Goal: Task Accomplishment & Management: Use online tool/utility

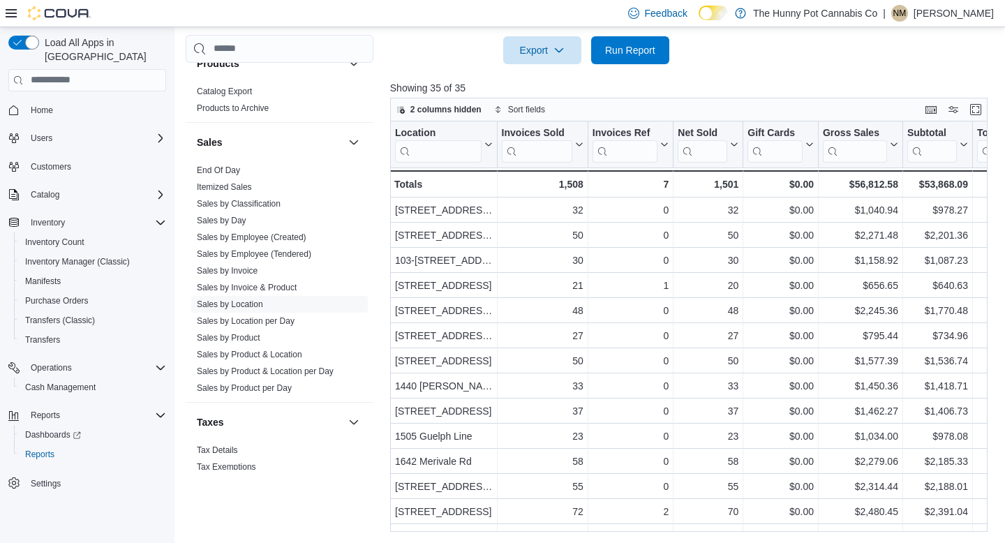
scroll to position [730, 0]
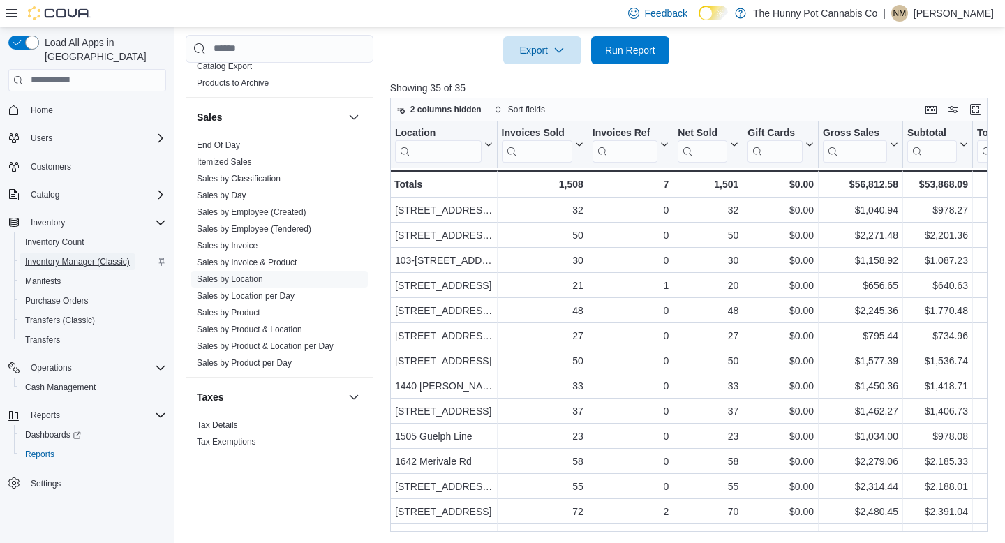
click at [106, 256] on span "Inventory Manager (Classic)" at bounding box center [77, 261] width 105 height 11
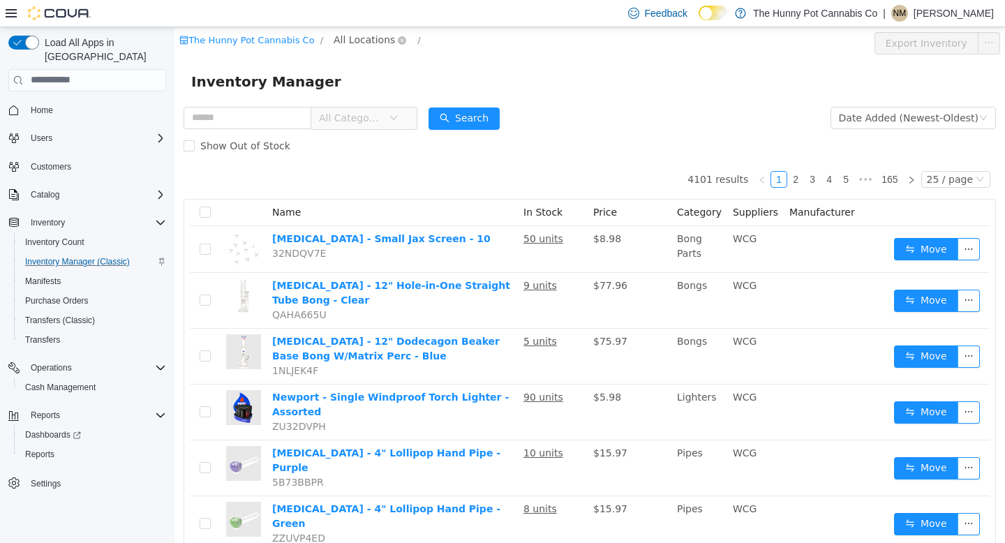
click at [334, 37] on span "All Locations" at bounding box center [364, 38] width 61 height 15
type input "***"
click at [401, 119] on span "[STREET_ADDRESS]" at bounding box center [407, 114] width 97 height 11
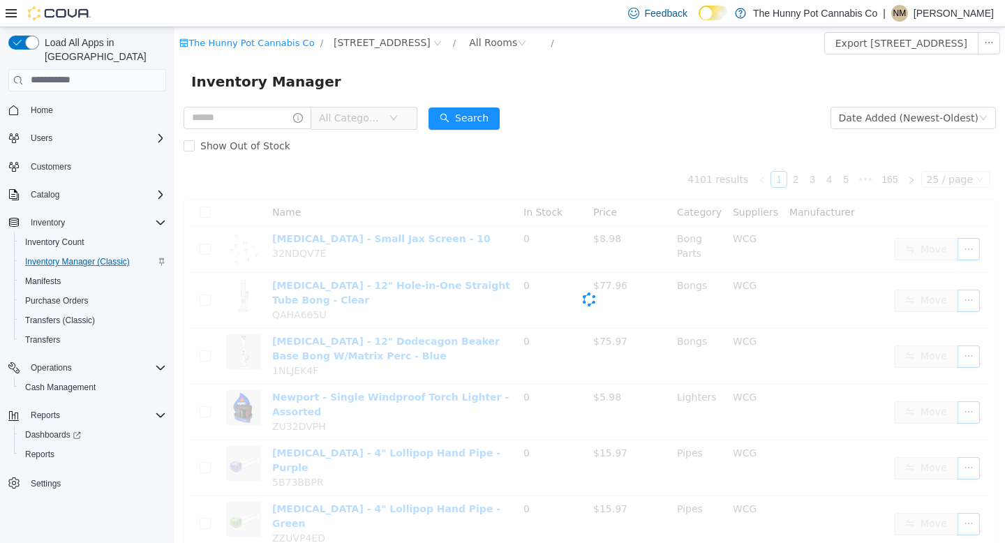
click at [365, 130] on div "All Categories" at bounding box center [301, 117] width 234 height 28
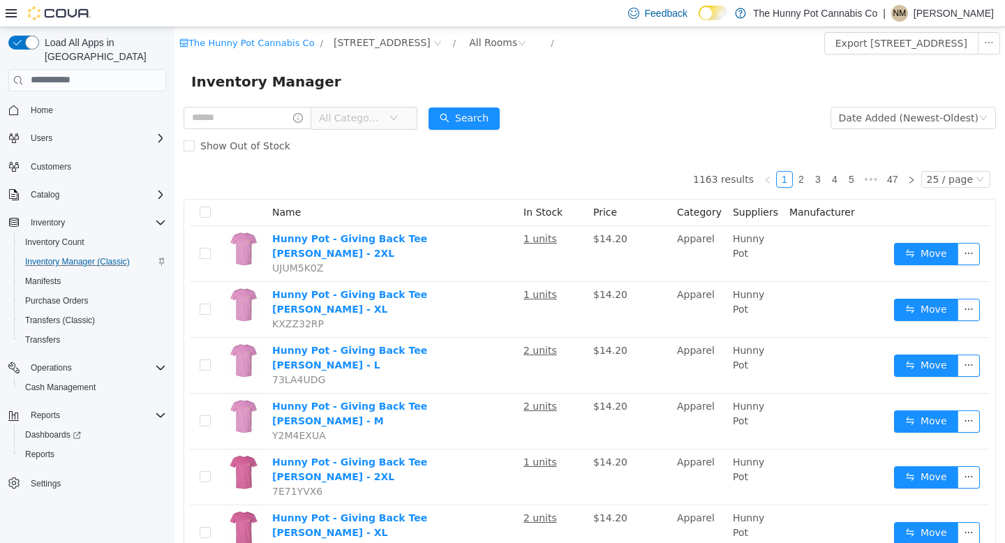
click at [367, 121] on span "All Categories" at bounding box center [351, 117] width 64 height 14
type input "***"
click at [380, 195] on span "Apparel" at bounding box center [377, 194] width 38 height 11
click at [232, 117] on input "text" at bounding box center [248, 117] width 128 height 22
type input "******"
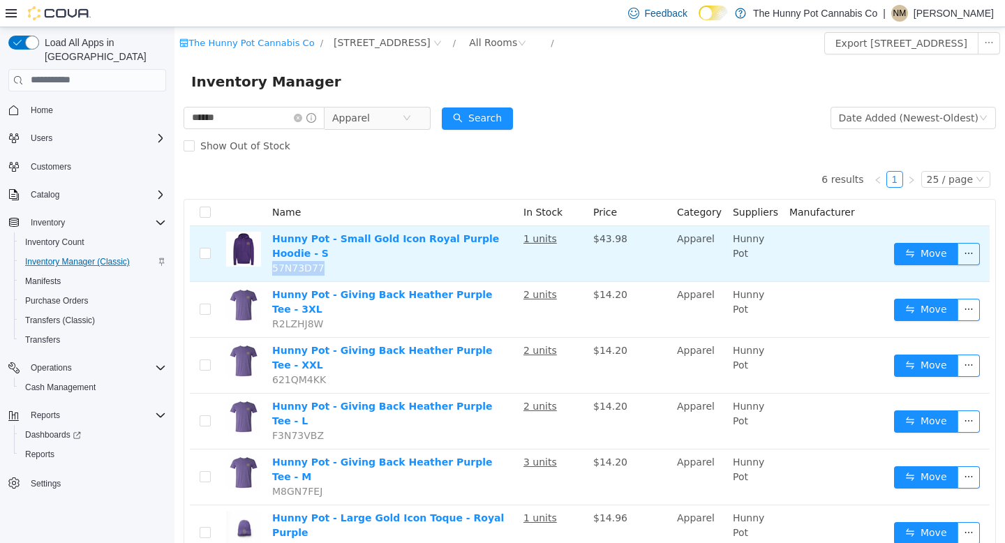
drag, startPoint x: 278, startPoint y: 267, endPoint x: 333, endPoint y: 262, distance: 55.4
click at [333, 262] on td "Hunny Pot - Small Gold Icon Royal Purple Hoodie - S 57N73D77" at bounding box center [392, 253] width 251 height 56
copy span "57N73D77"
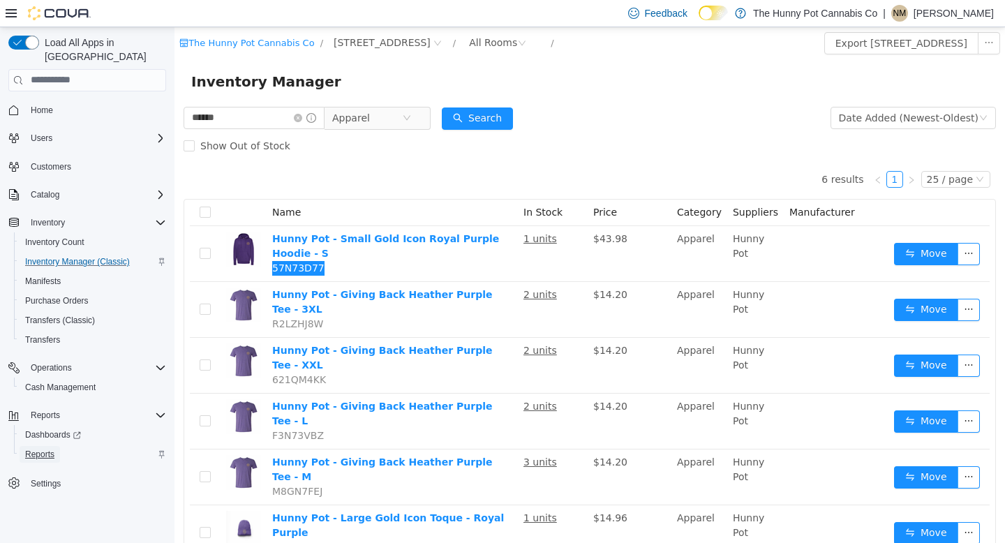
click at [41, 449] on span "Reports" at bounding box center [39, 454] width 29 height 11
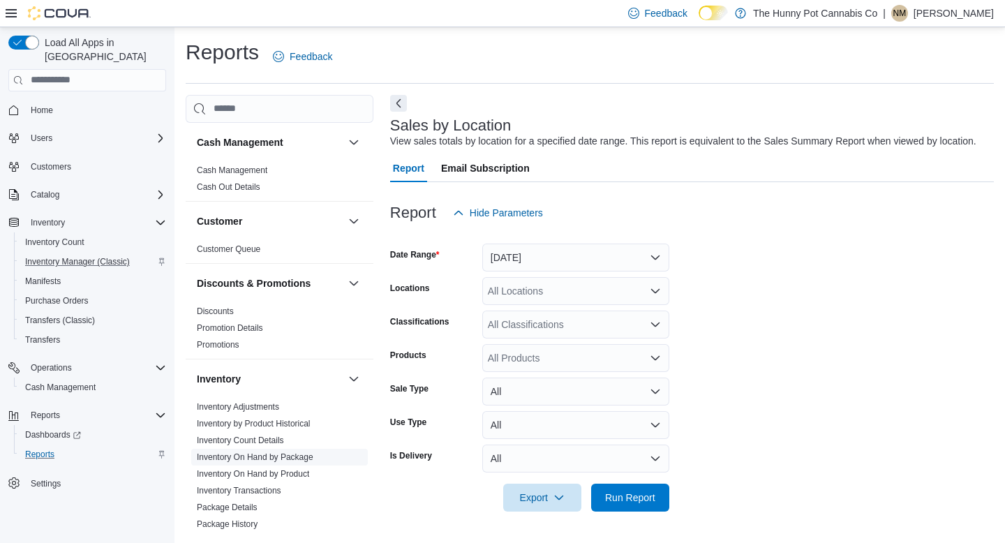
scroll to position [71, 0]
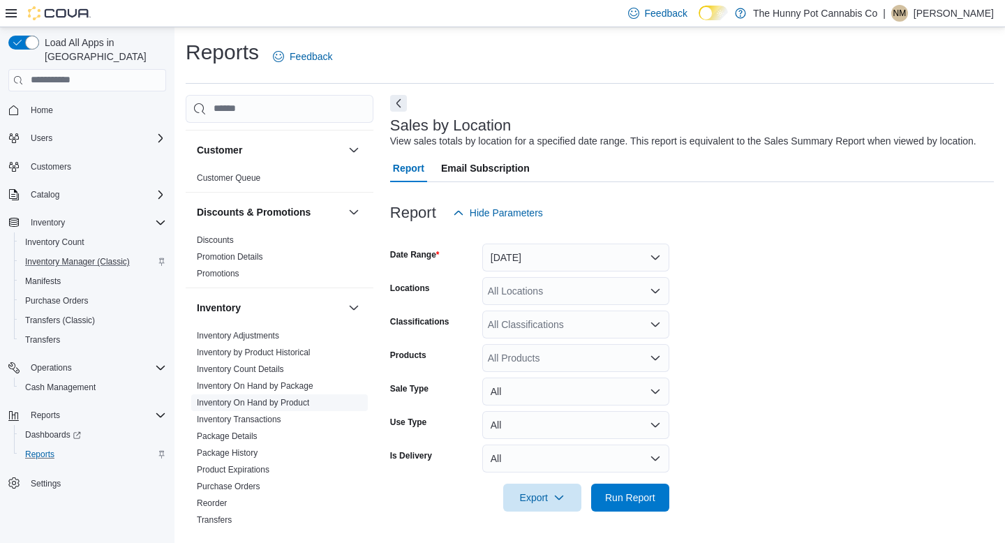
click at [300, 398] on link "Inventory On Hand by Product" at bounding box center [253, 403] width 112 height 10
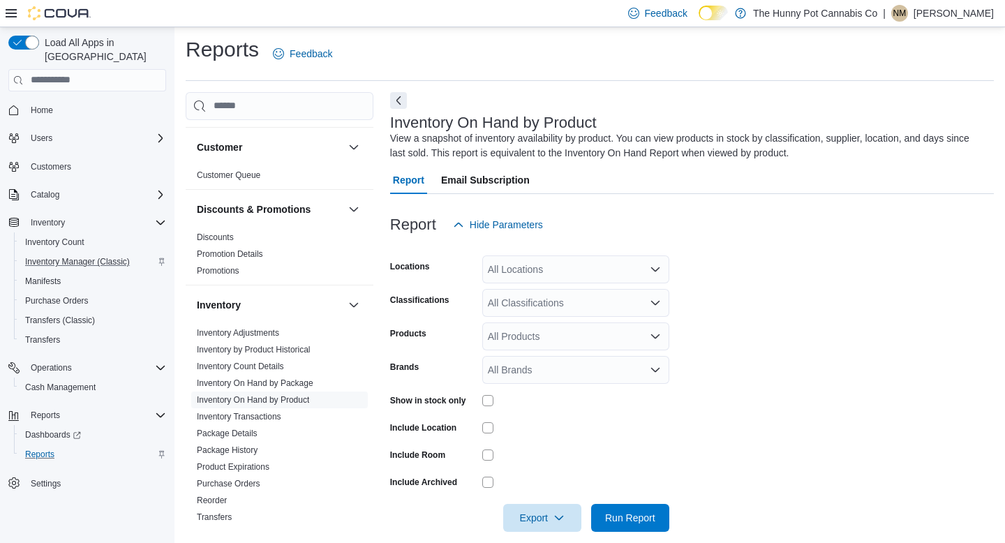
scroll to position [20, 0]
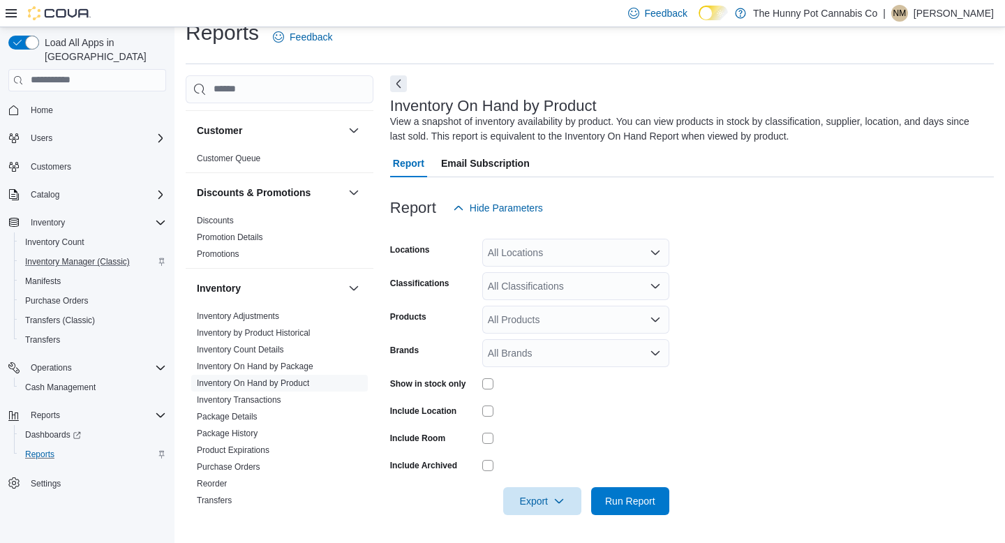
click at [550, 269] on form "Locations All Locations Classifications All Classifications Products All Produc…" at bounding box center [692, 368] width 604 height 293
click at [544, 251] on div "All Locations" at bounding box center [575, 253] width 187 height 28
type input "***"
click at [541, 272] on span "[STREET_ADDRESS]" at bounding box center [560, 276] width 96 height 14
click at [748, 407] on form "Locations [STREET_ADDRESS] Classifications All Classifications Products All Pro…" at bounding box center [692, 368] width 604 height 293
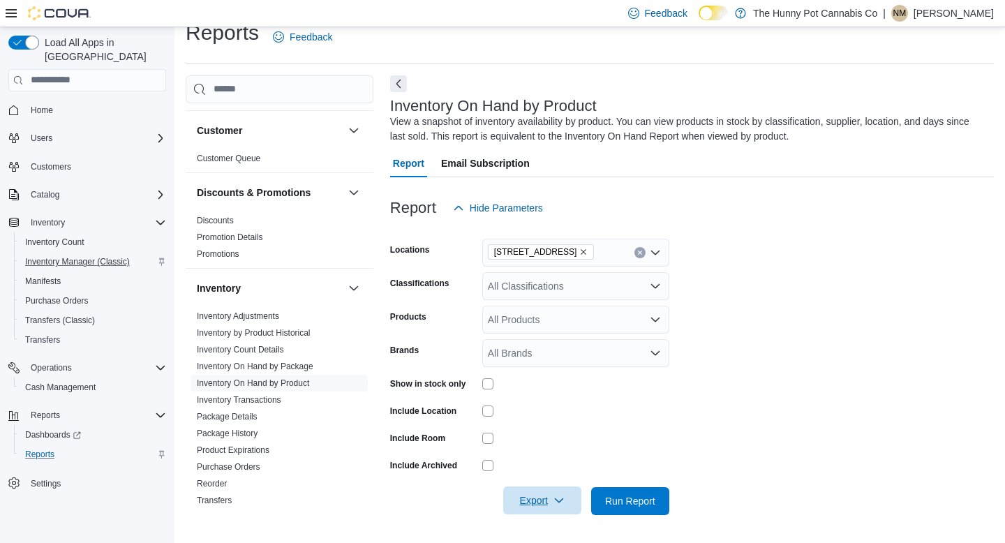
click at [526, 504] on span "Export" at bounding box center [542, 501] width 61 height 28
click at [568, 406] on button "Export to Excel" at bounding box center [543, 416] width 80 height 28
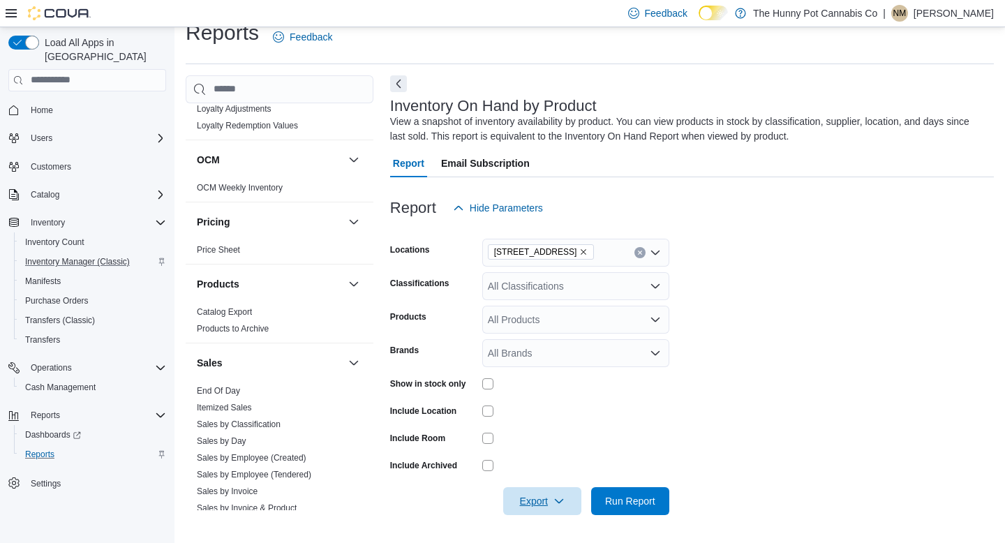
scroll to position [730, 0]
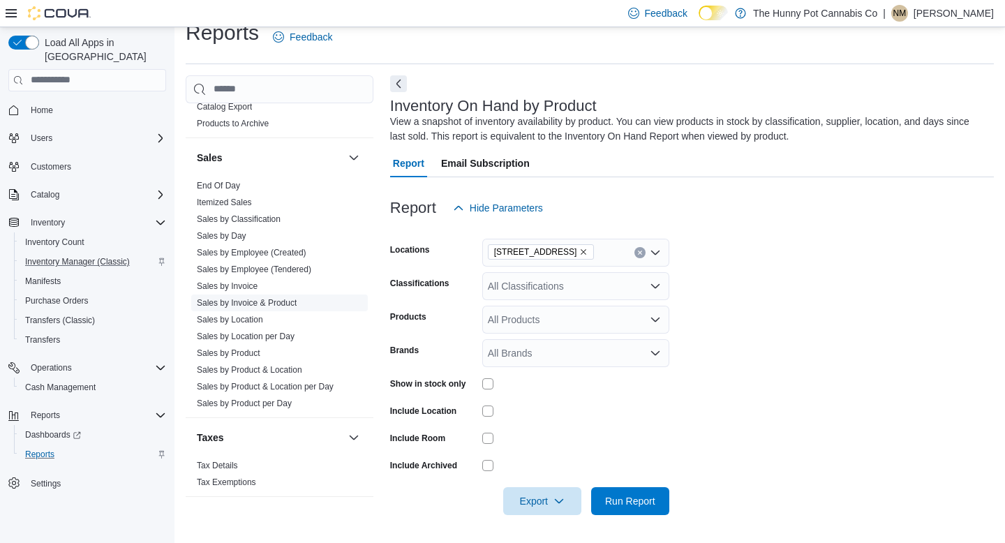
click at [265, 305] on link "Sales by Invoice & Product" at bounding box center [247, 303] width 100 height 10
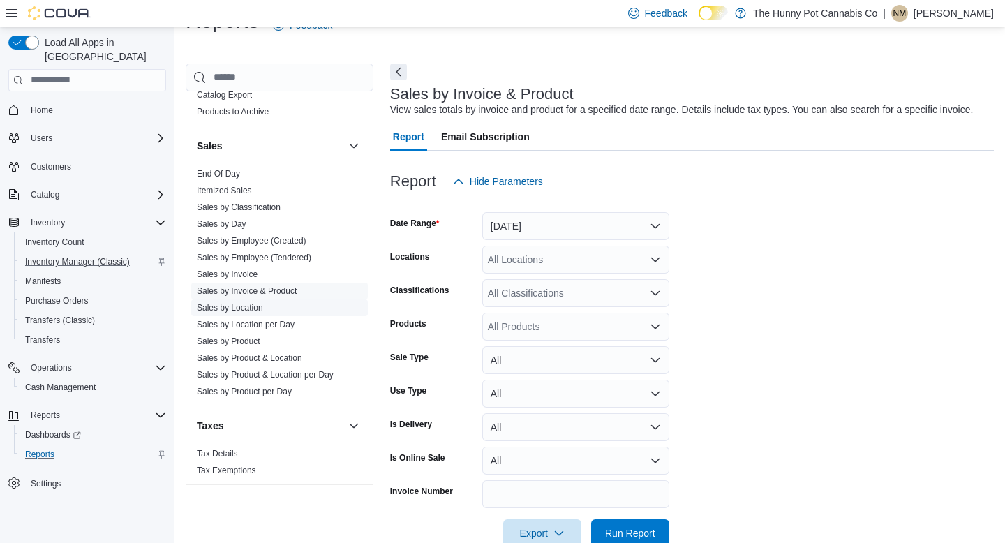
click at [250, 341] on ul "End Of Day Itemized Sales Sales by Classification Sales by Day Sales by Employe…" at bounding box center [279, 282] width 177 height 235
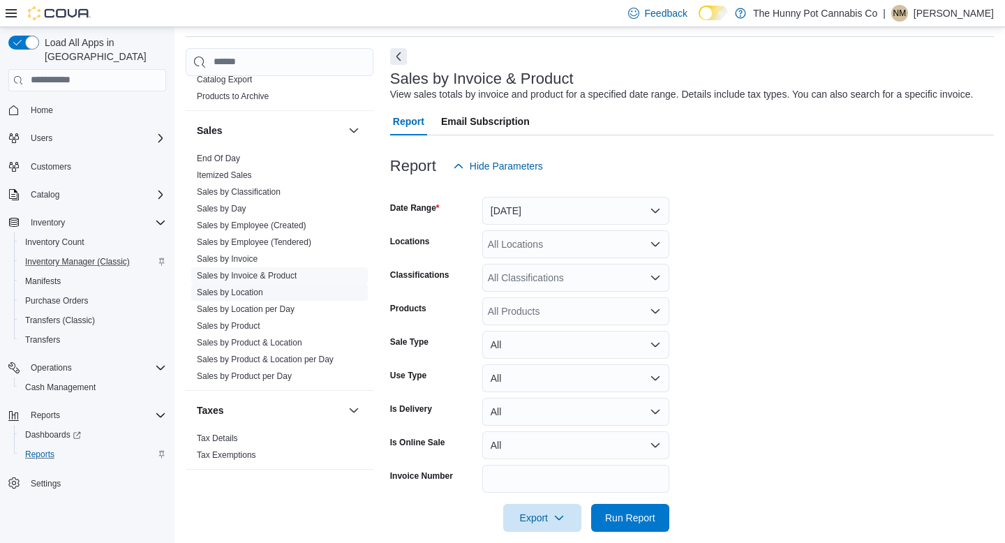
click at [260, 296] on link "Sales by Location" at bounding box center [230, 293] width 66 height 10
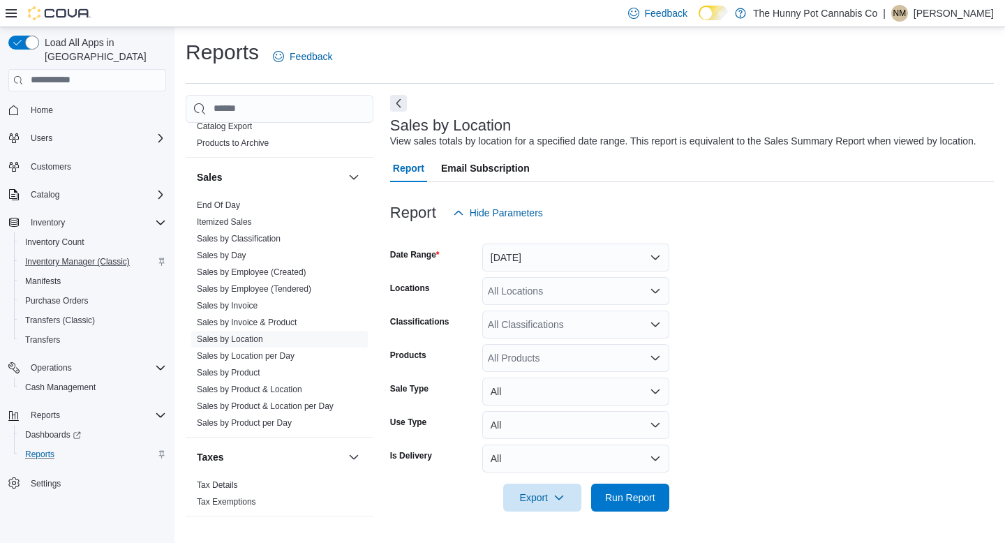
click at [572, 240] on div at bounding box center [692, 235] width 604 height 17
click at [557, 264] on button "[DATE]" at bounding box center [575, 258] width 187 height 28
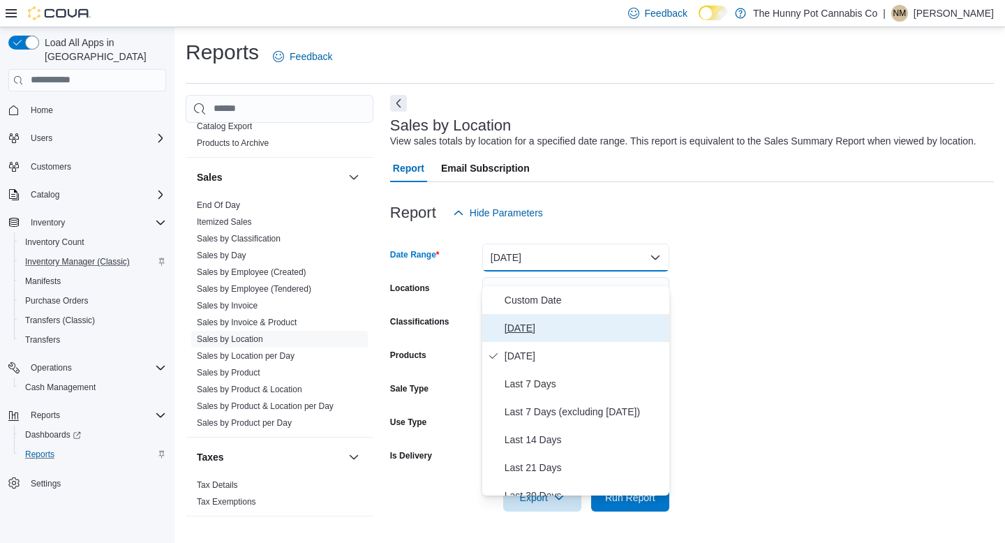
click at [525, 320] on span "[DATE]" at bounding box center [584, 328] width 159 height 17
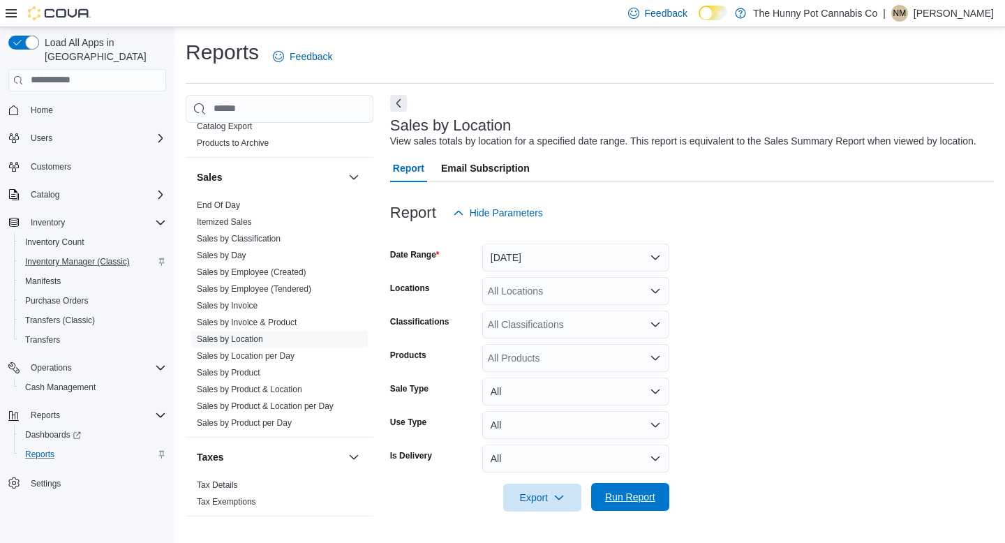
click at [642, 509] on span "Run Report" at bounding box center [630, 497] width 61 height 28
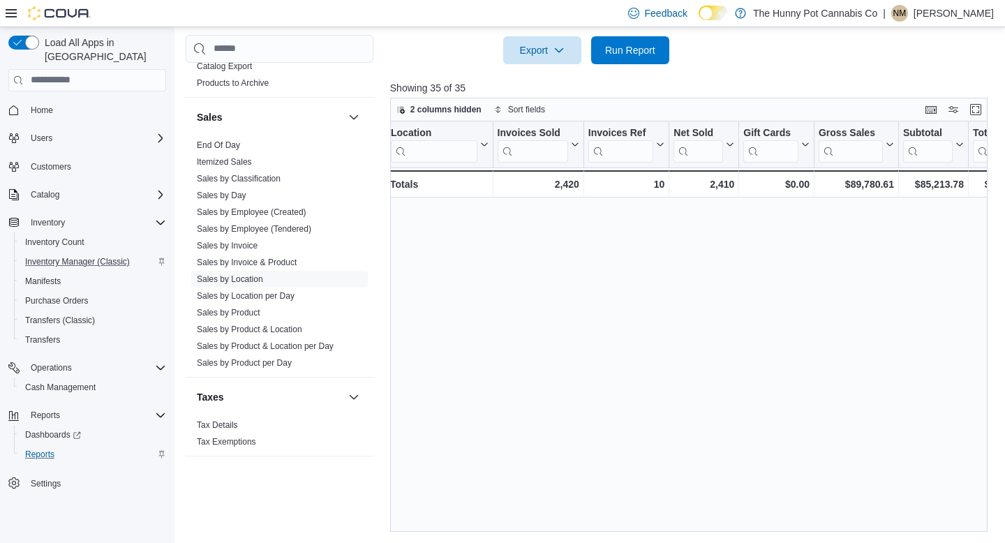
scroll to position [0, 4]
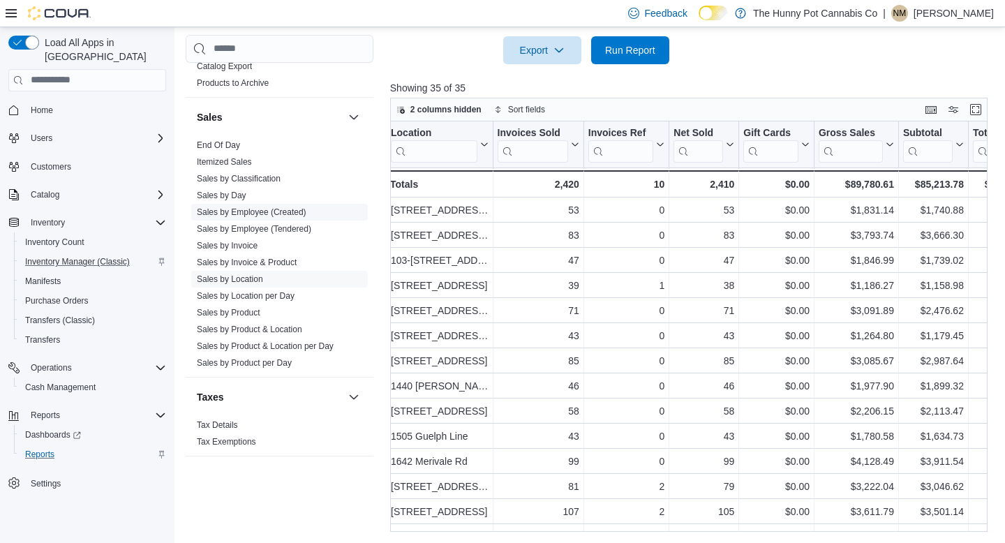
click at [265, 207] on span "Sales by Employee (Created)" at bounding box center [252, 212] width 110 height 11
click at [265, 209] on link "Sales by Employee (Created)" at bounding box center [252, 212] width 110 height 10
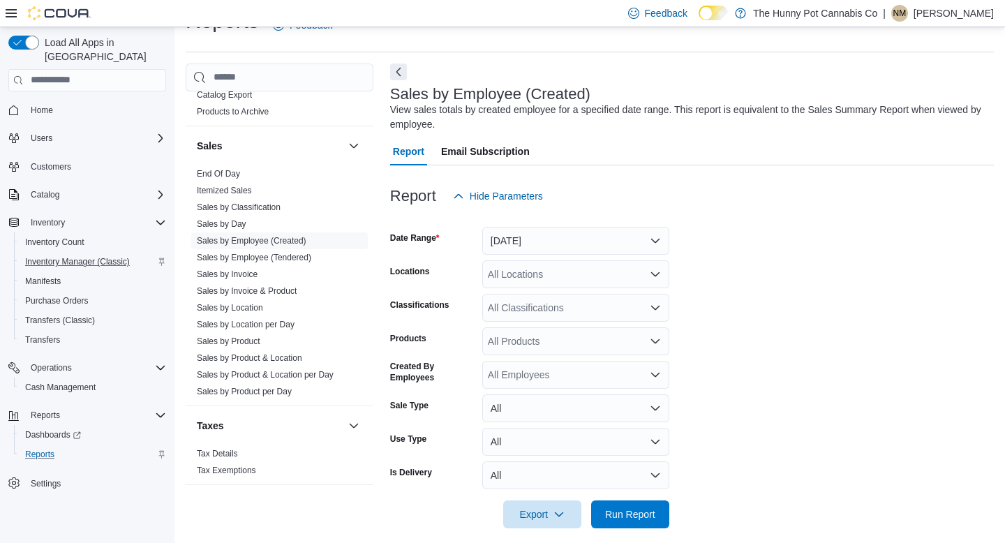
scroll to position [45, 0]
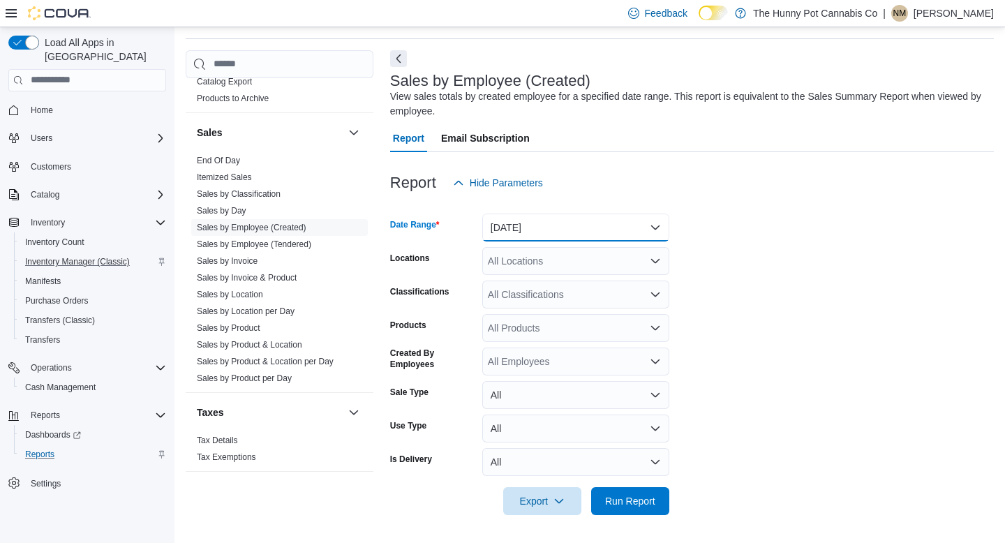
click at [554, 221] on button "[DATE]" at bounding box center [575, 228] width 187 height 28
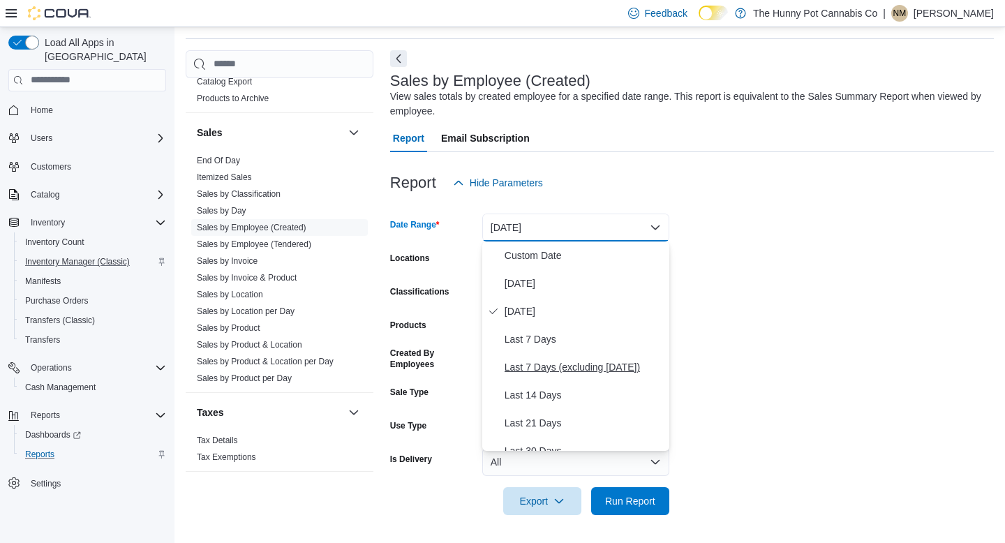
scroll to position [209, 0]
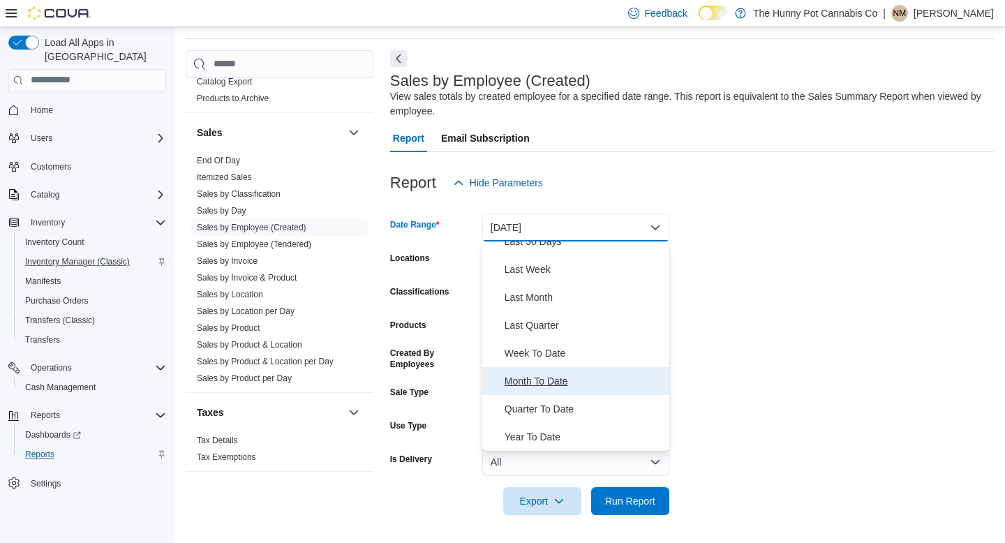
click at [542, 384] on span "Month To Date" at bounding box center [584, 381] width 159 height 17
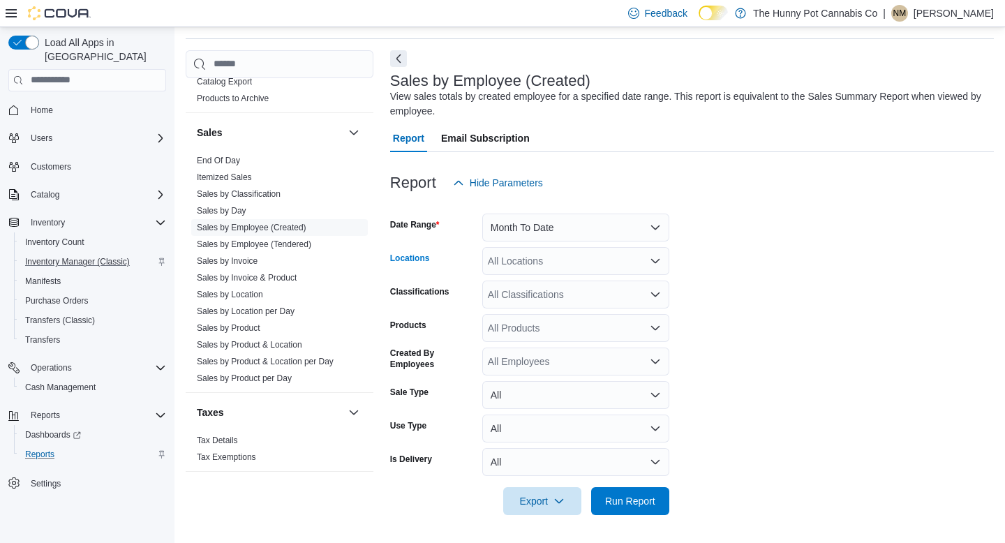
click at [568, 257] on div "All Locations" at bounding box center [575, 261] width 187 height 28
type input "***"
click at [553, 282] on span "[STREET_ADDRESS]" at bounding box center [560, 285] width 96 height 14
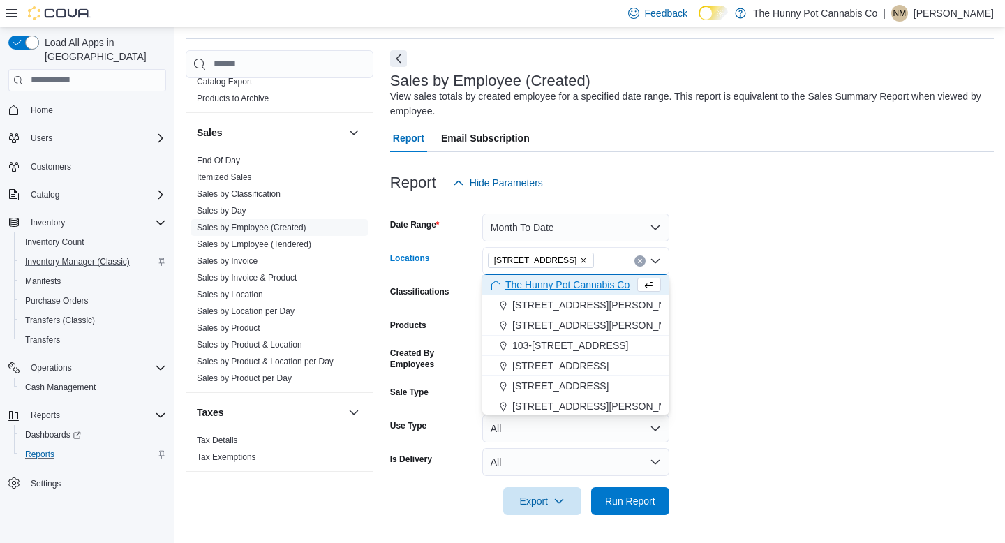
click at [832, 199] on div at bounding box center [692, 205] width 604 height 17
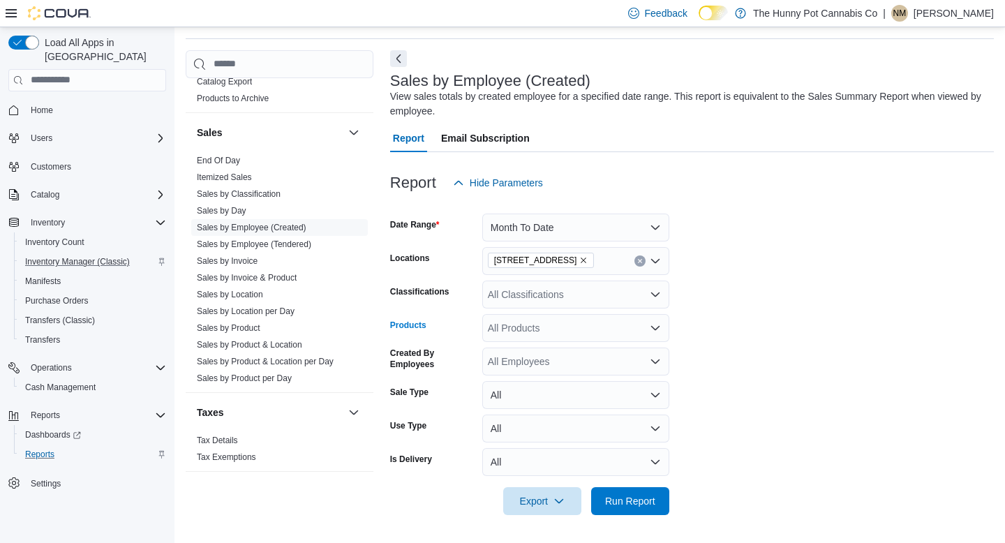
click at [608, 327] on div "All Products" at bounding box center [575, 328] width 187 height 28
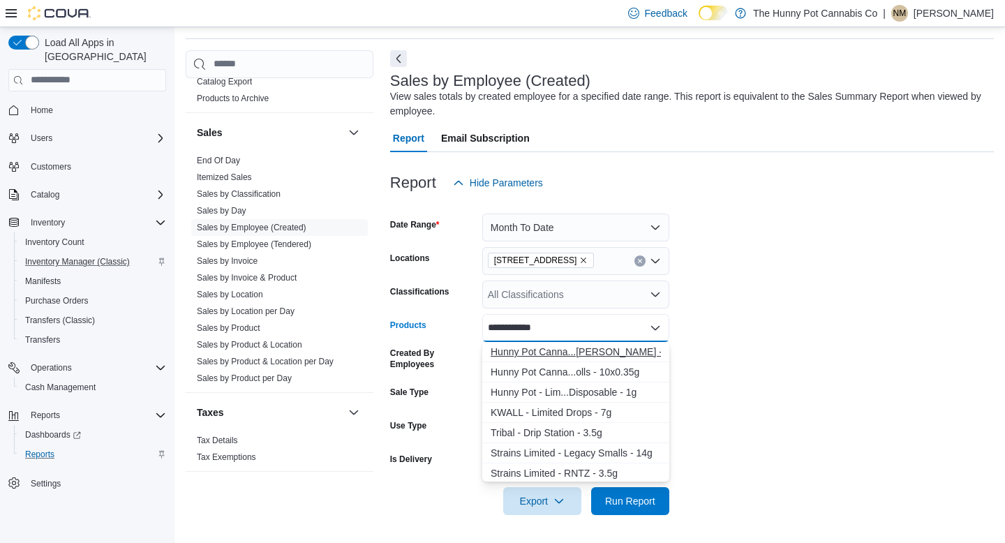
type input "**********"
click at [566, 354] on div "Hunny Pot Canna...[PERSON_NAME] - 3.5g" at bounding box center [576, 352] width 170 height 14
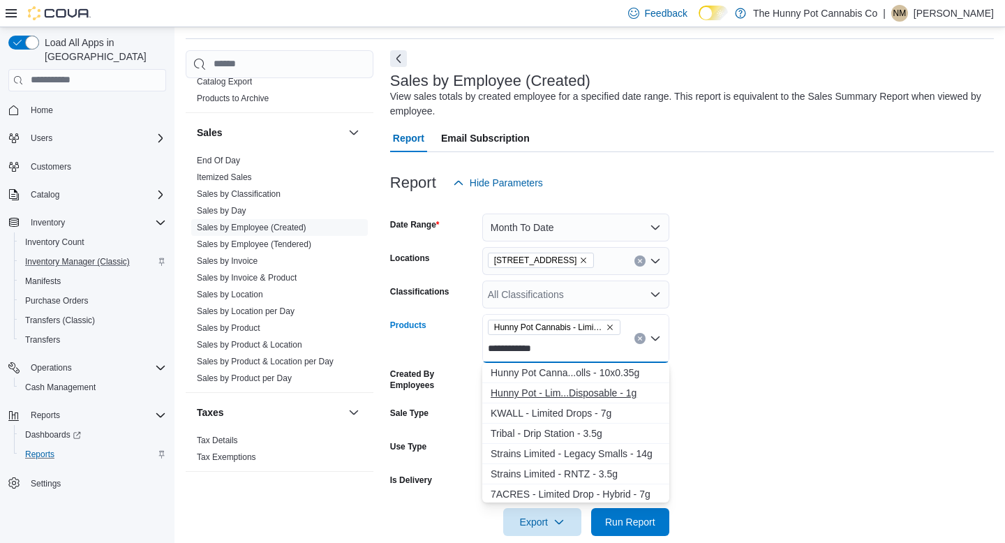
type input "**********"
click at [549, 392] on div "Hunny Pot - Lim...Disposable - 1g" at bounding box center [576, 393] width 170 height 14
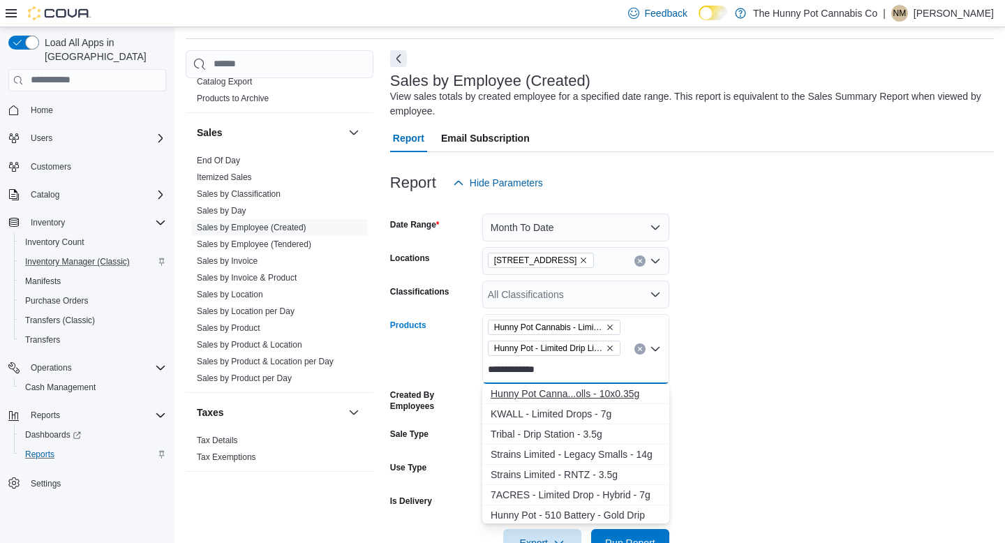
type input "**********"
click at [519, 395] on div "Hunny Pot Canna...olls - 10x0.35g" at bounding box center [576, 394] width 170 height 14
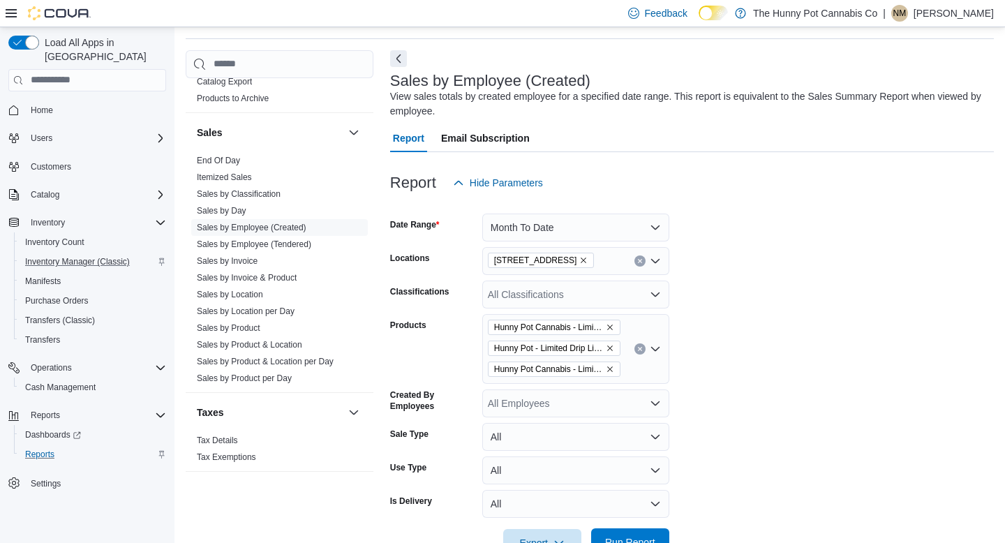
click at [621, 535] on span "Run Report" at bounding box center [630, 542] width 61 height 28
